Goal: Task Accomplishment & Management: Manage account settings

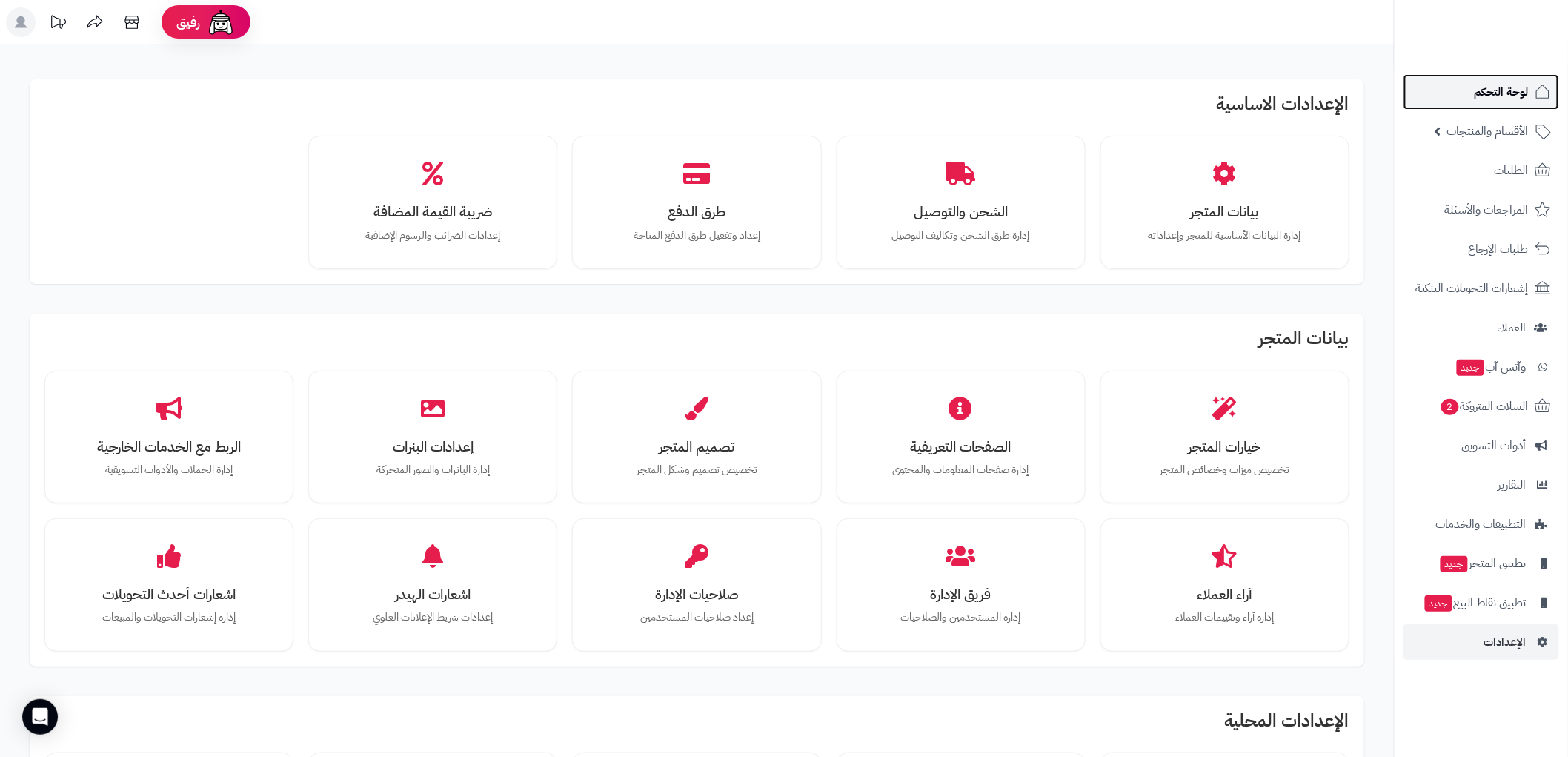
click at [1490, 86] on span "لوحة التحكم" at bounding box center [1502, 92] width 54 height 21
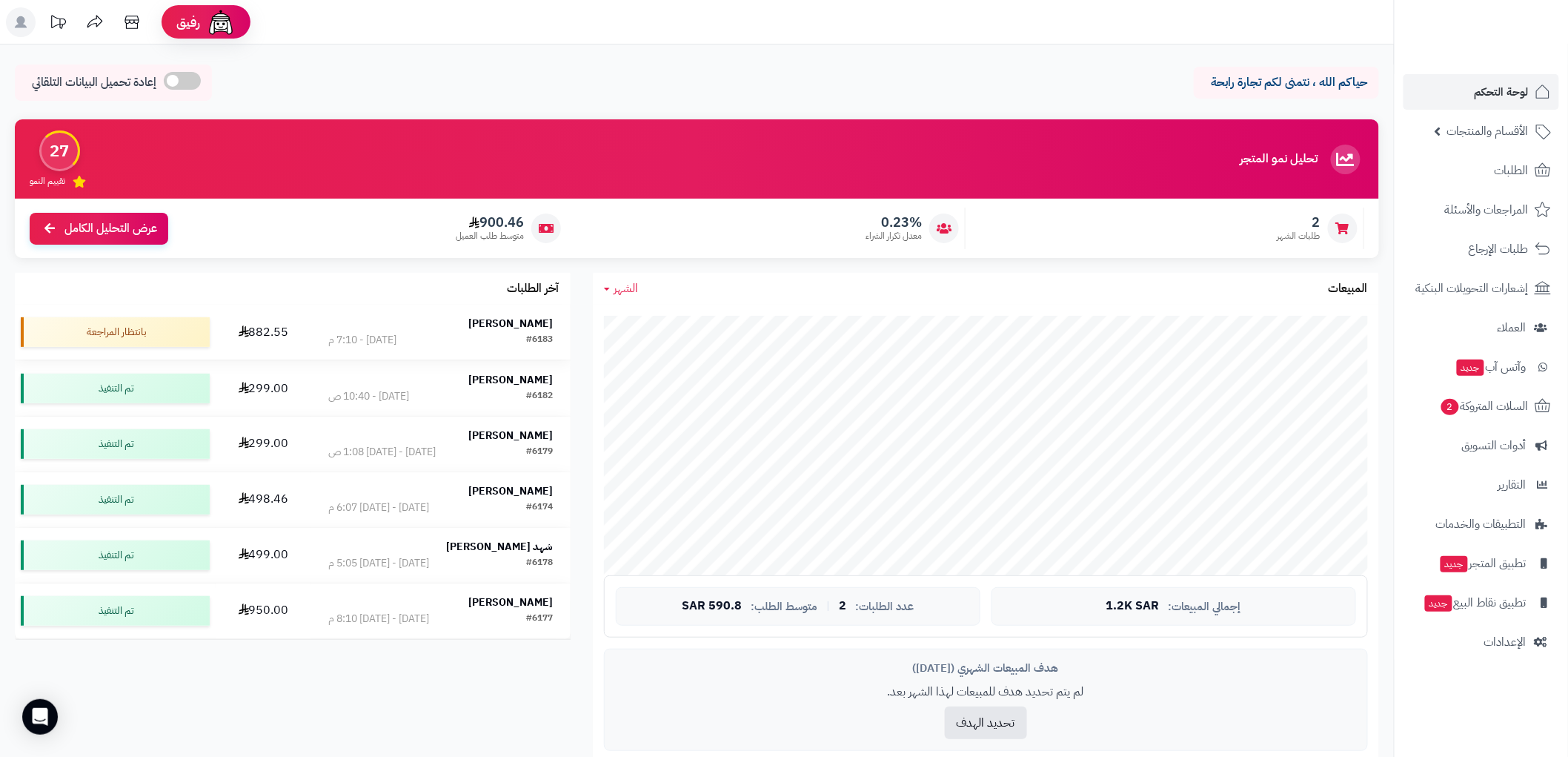
click at [512, 325] on strong "[PERSON_NAME]" at bounding box center [511, 324] width 85 height 16
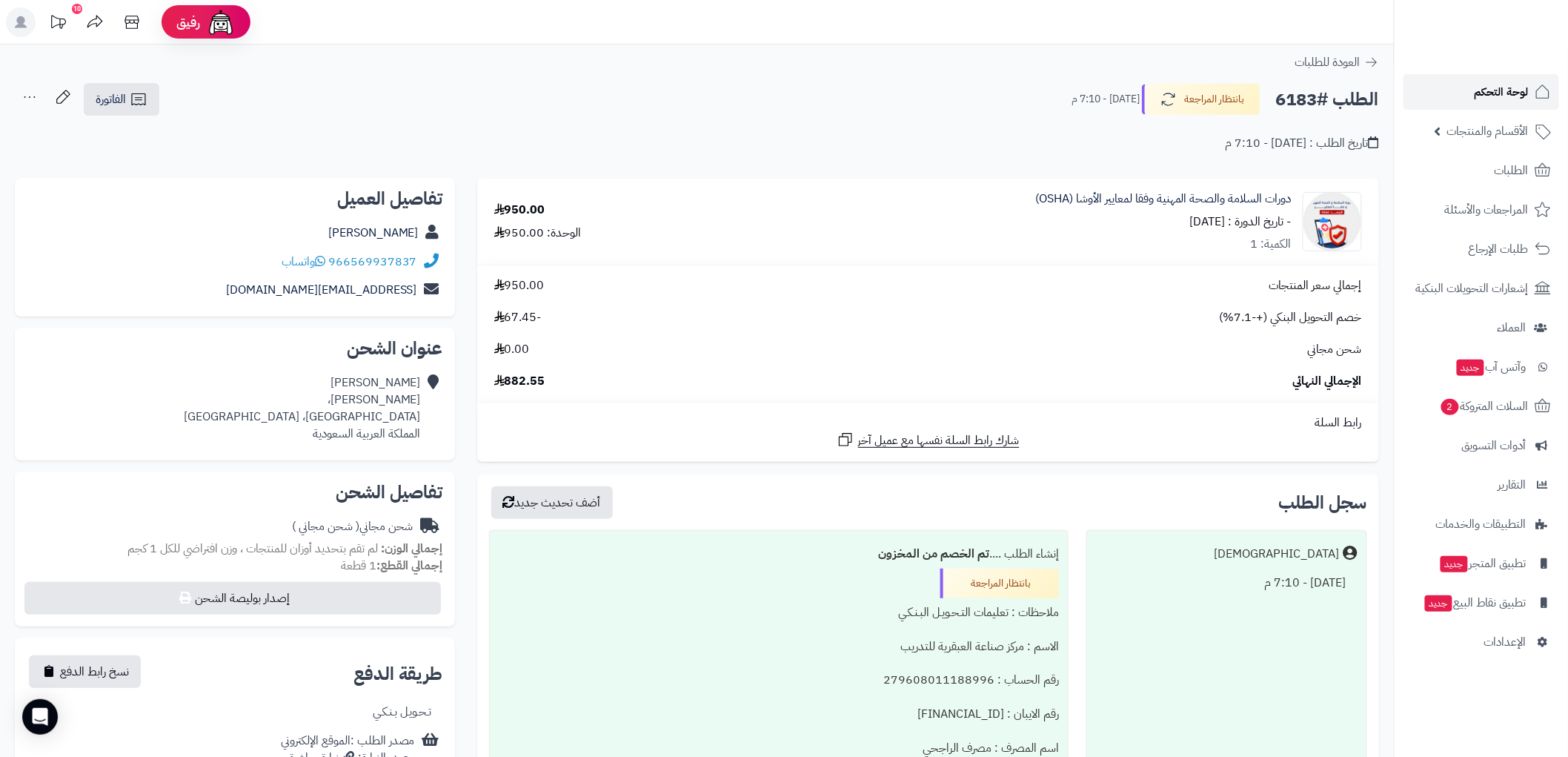
click at [1496, 85] on span "لوحة التحكم" at bounding box center [1502, 92] width 54 height 21
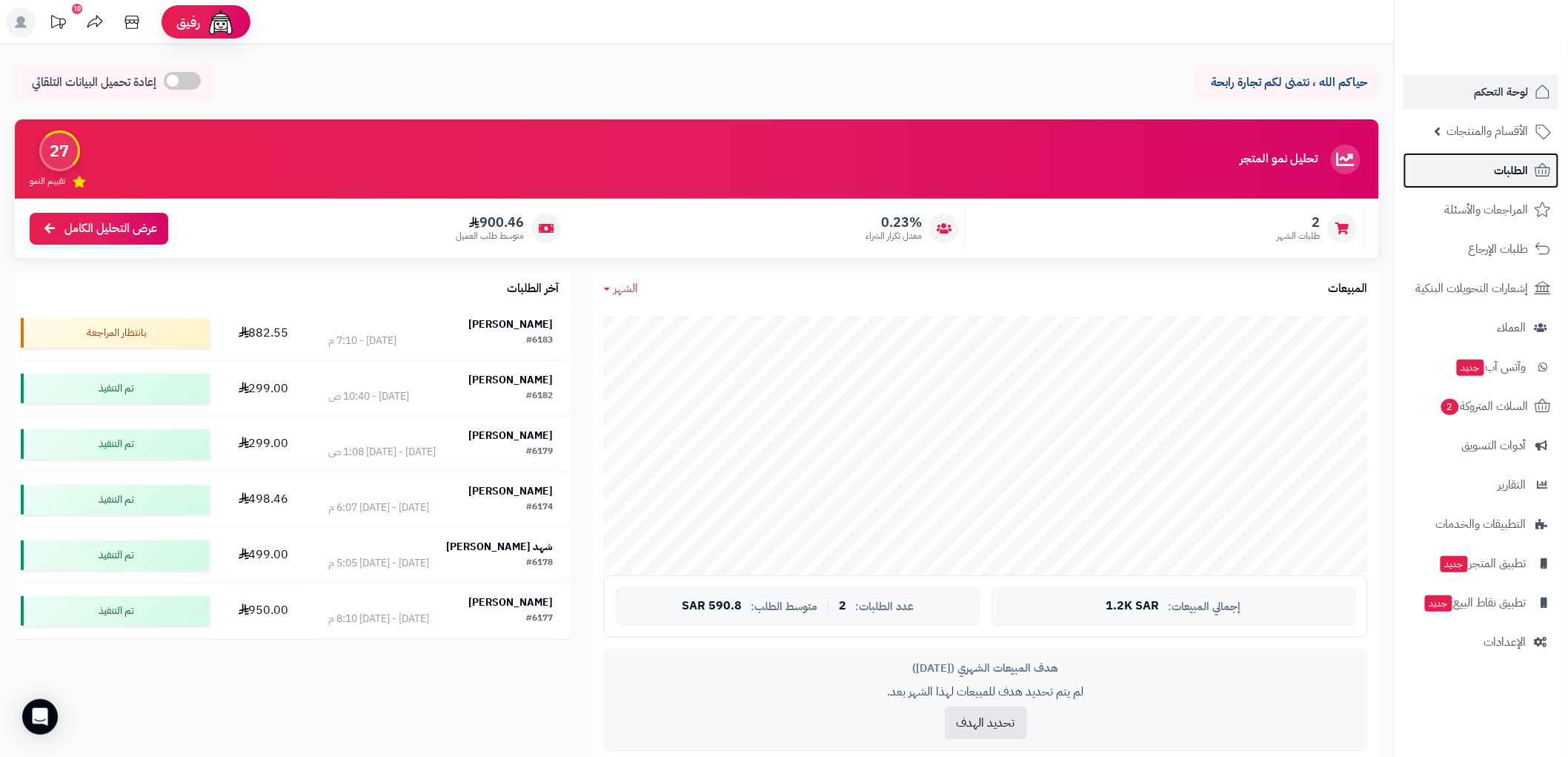
click at [1520, 153] on link "الطلبات" at bounding box center [1482, 171] width 156 height 36
